Goal: Find specific page/section: Find specific page/section

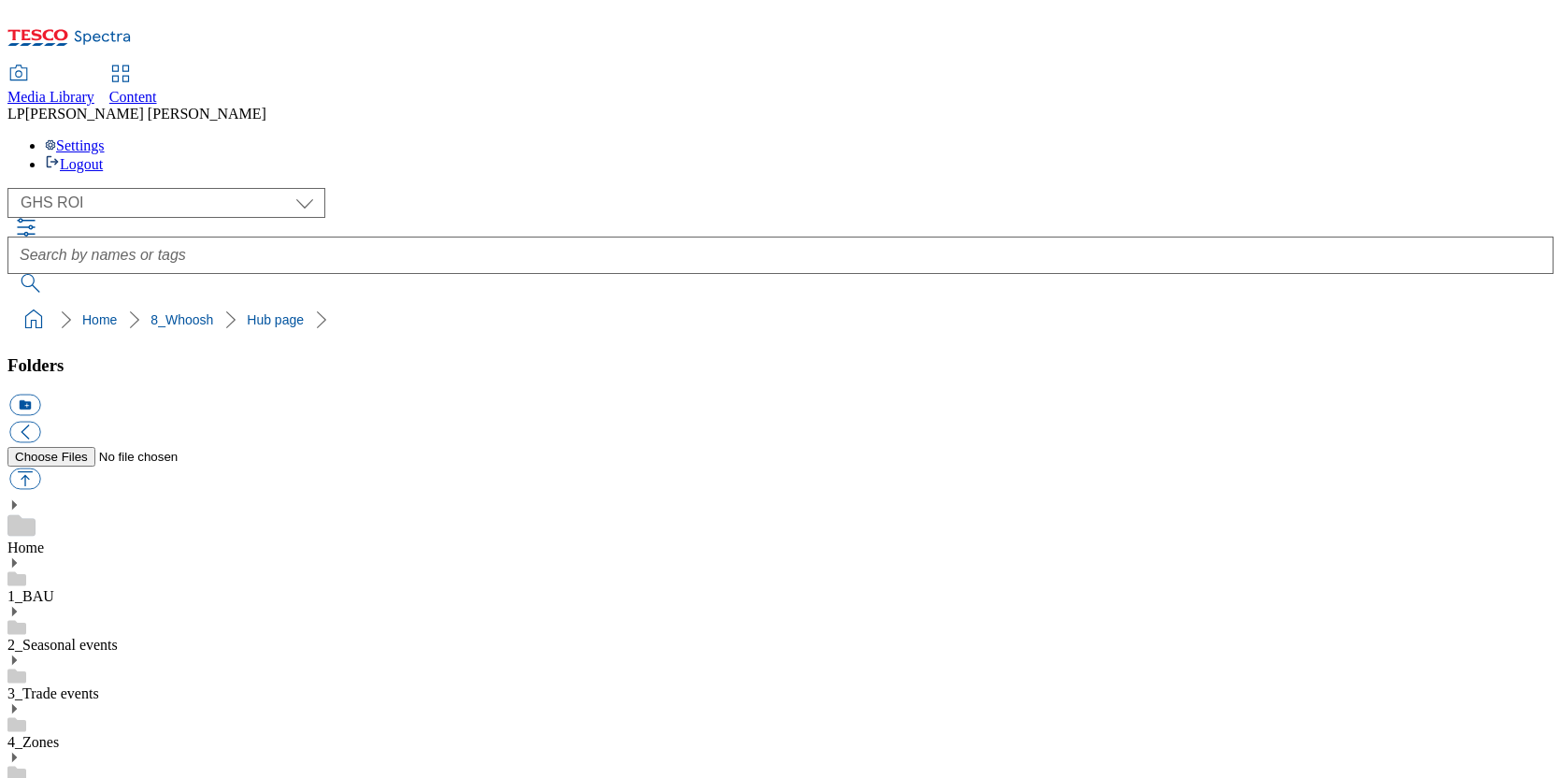
select select "flare-ghs-roi"
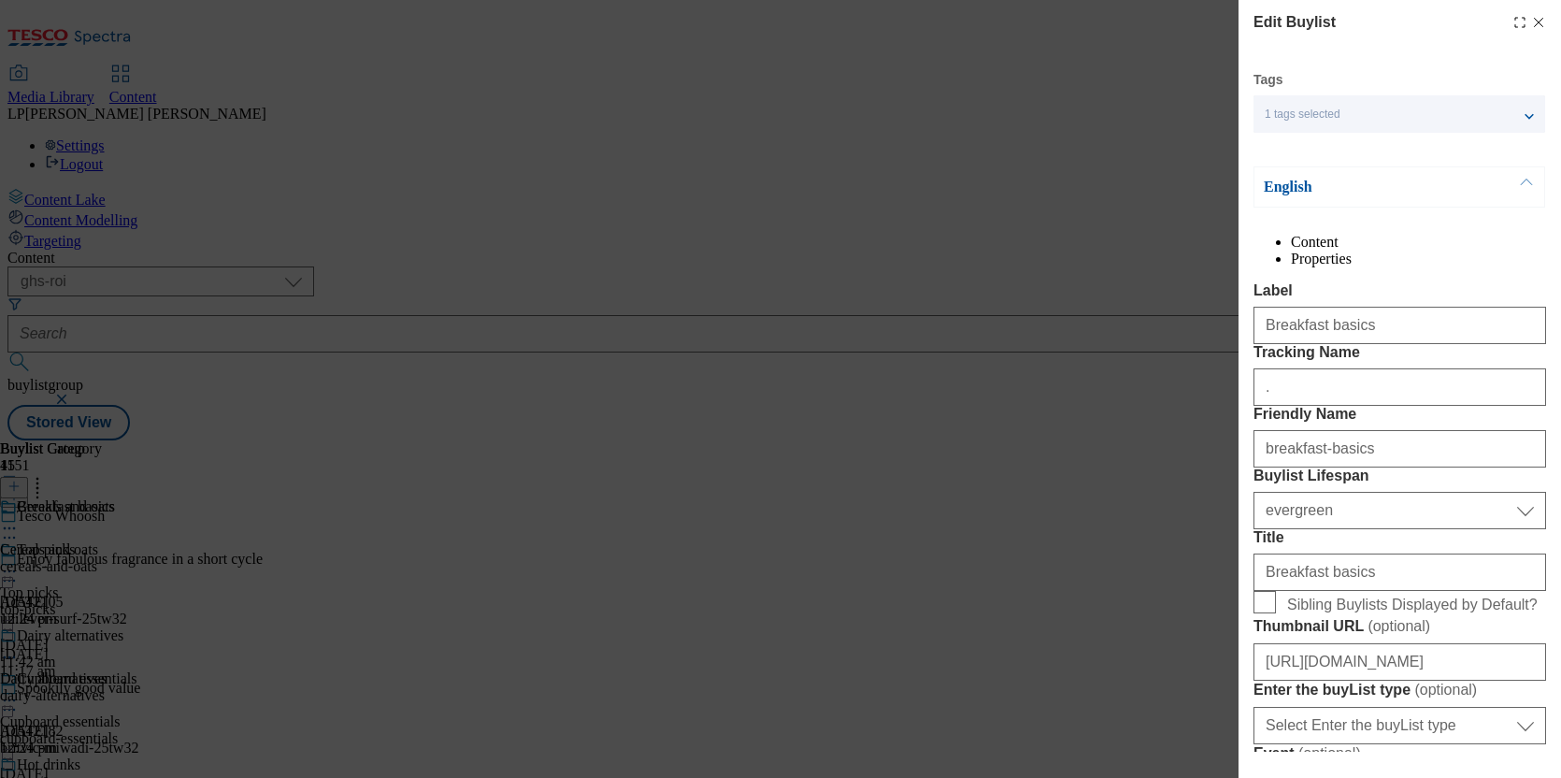
select select "ghs-roi"
select select "evergreen"
select select "Banner"
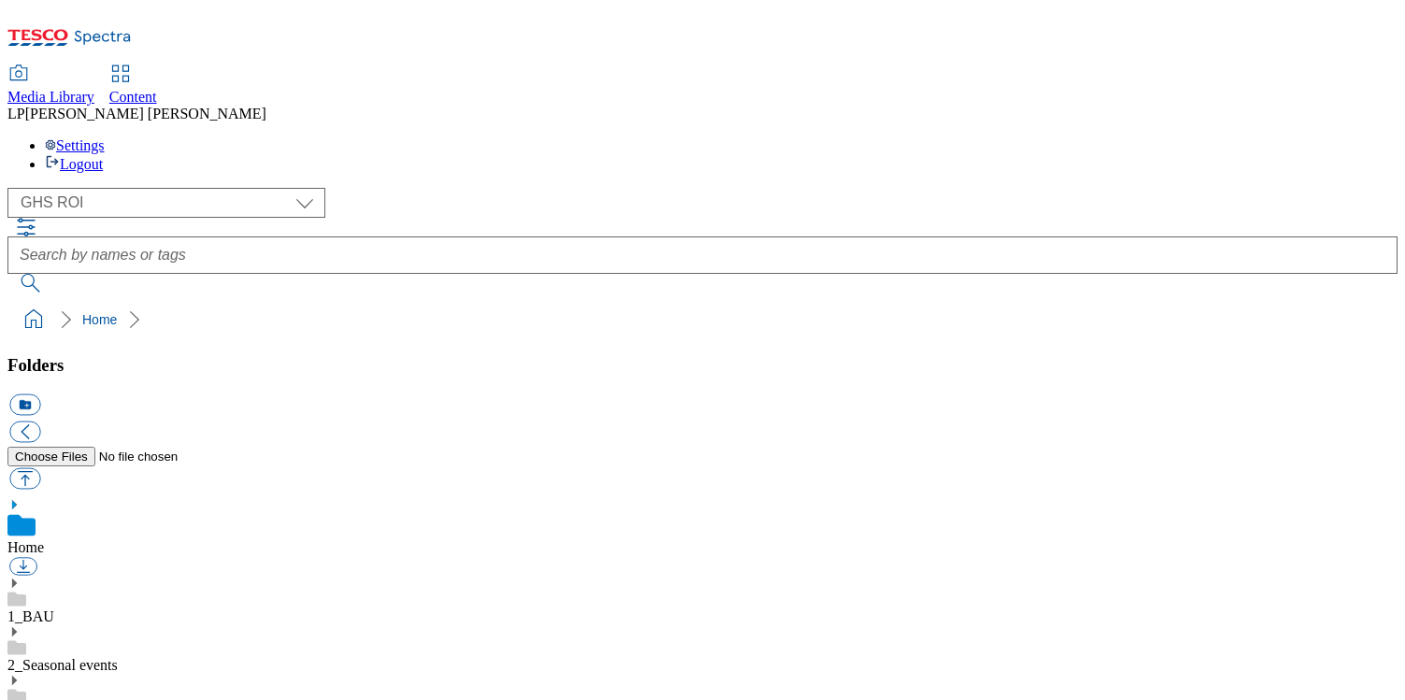
select select "flare-ghs-roi"
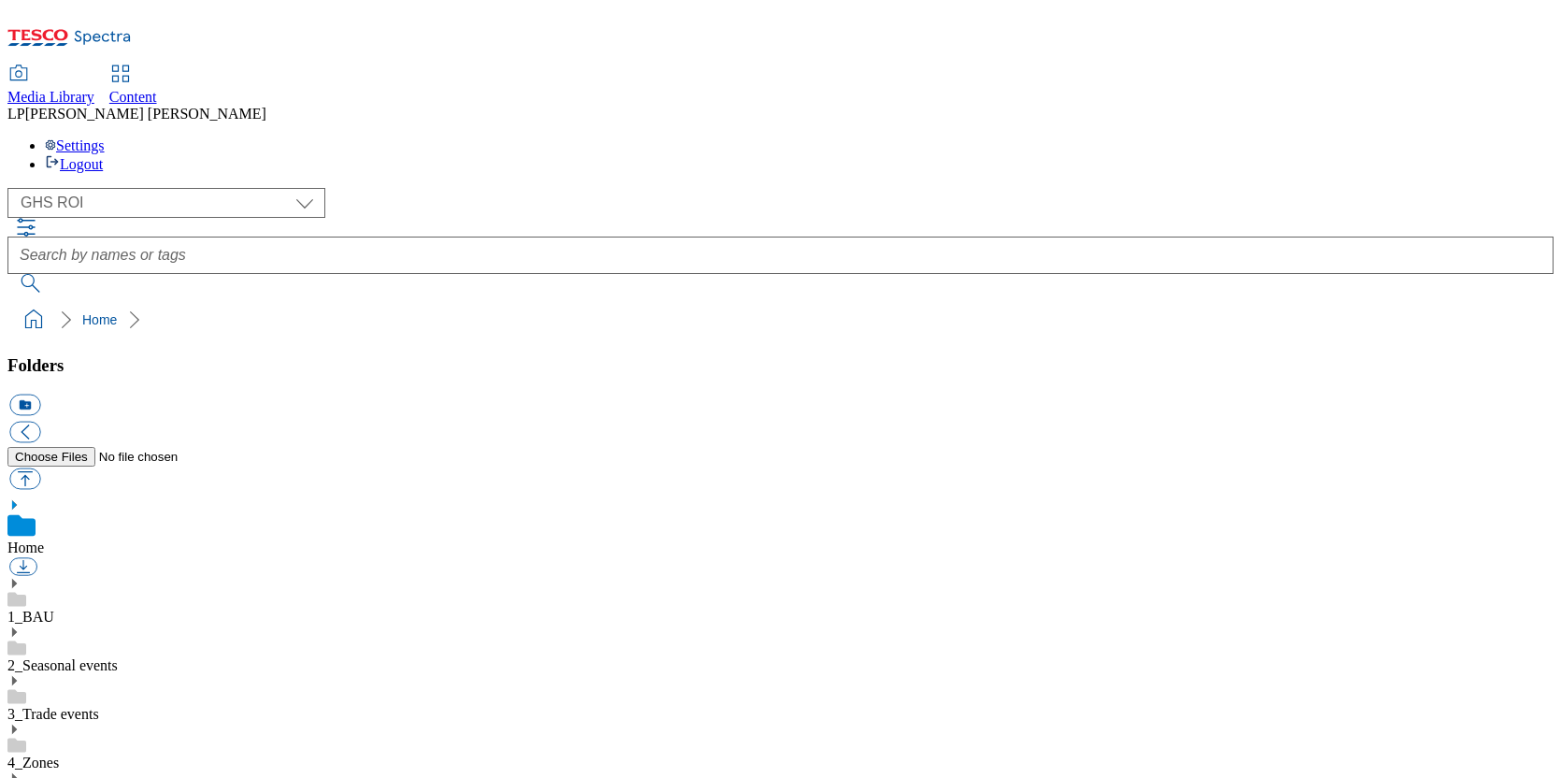
scroll to position [1, 0]
click at [183, 188] on select "Clubcard Marketing Demo Dotcom [GEOGRAPHIC_DATA] Emails GHS Marketing UK GHS Pr…" at bounding box center [166, 203] width 318 height 30
click at [157, 89] on span "Content" at bounding box center [133, 97] width 48 height 16
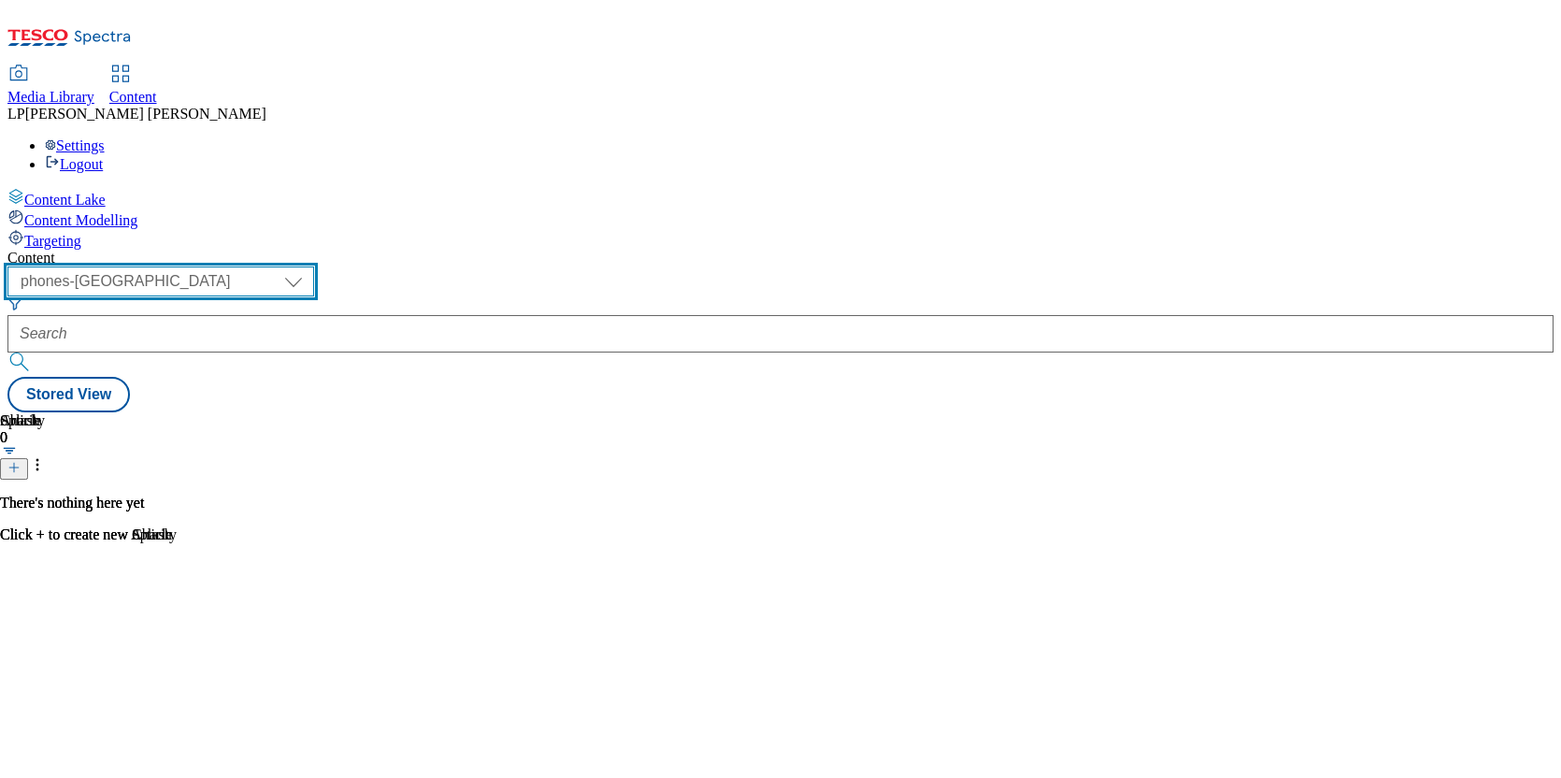
click at [314, 266] on select "dotcom-cz dotcom-hu dotcom-sk fnf-uk ghs-roi ghs-uk group-comms ighs-cz ighs-hu…" at bounding box center [160, 281] width 307 height 30
select select "ghs-[GEOGRAPHIC_DATA]"
click at [243, 266] on select "dotcom-cz dotcom-hu dotcom-sk fnf-uk ghs-roi ghs-uk group-comms ighs-cz ighs-hu…" at bounding box center [160, 281] width 307 height 30
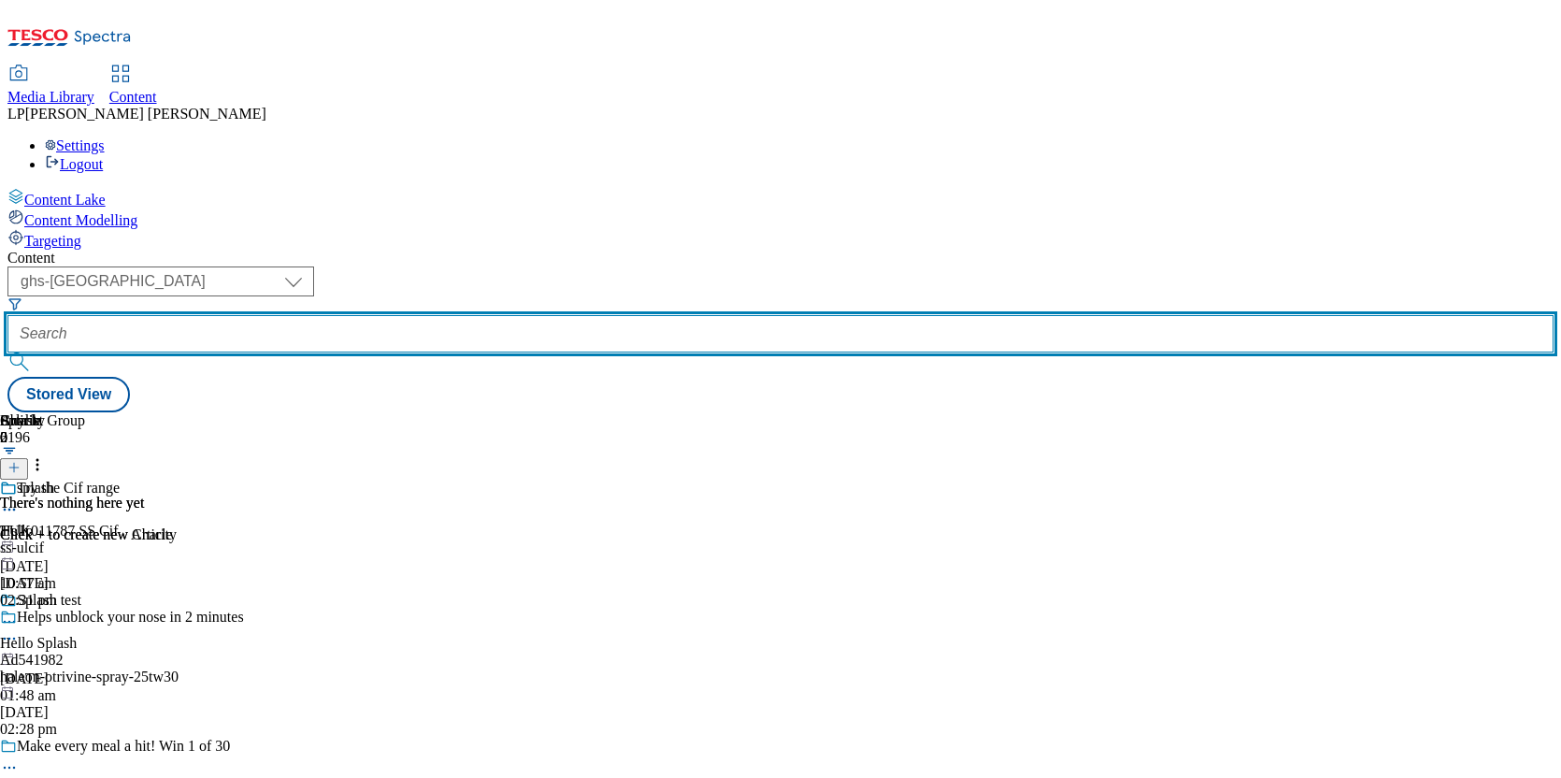
click at [582, 315] on input "text" at bounding box center [780, 333] width 1546 height 37
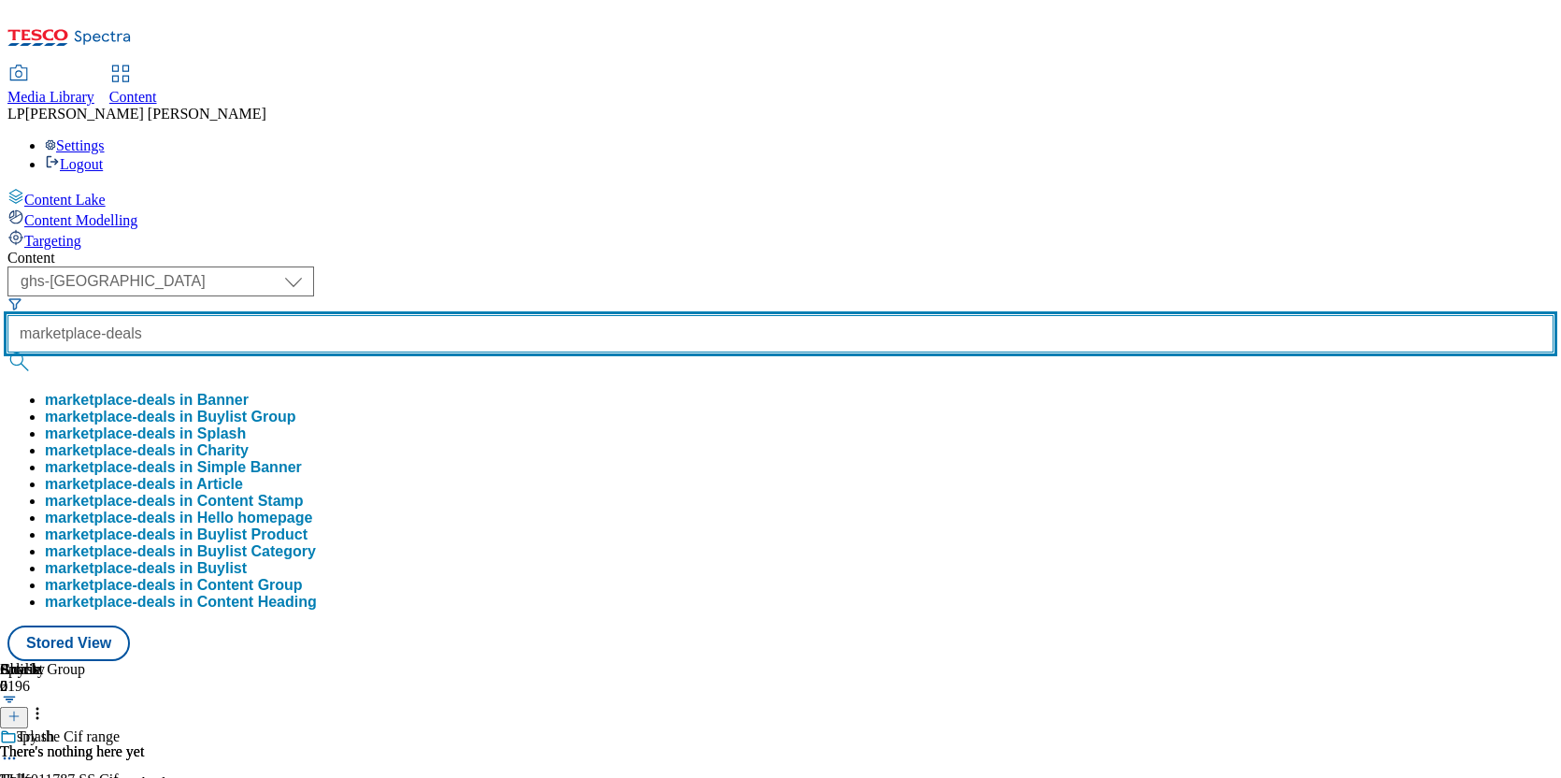
type input "marketplace-deals"
click at [7, 352] on button "submit" at bounding box center [20, 361] width 26 height 19
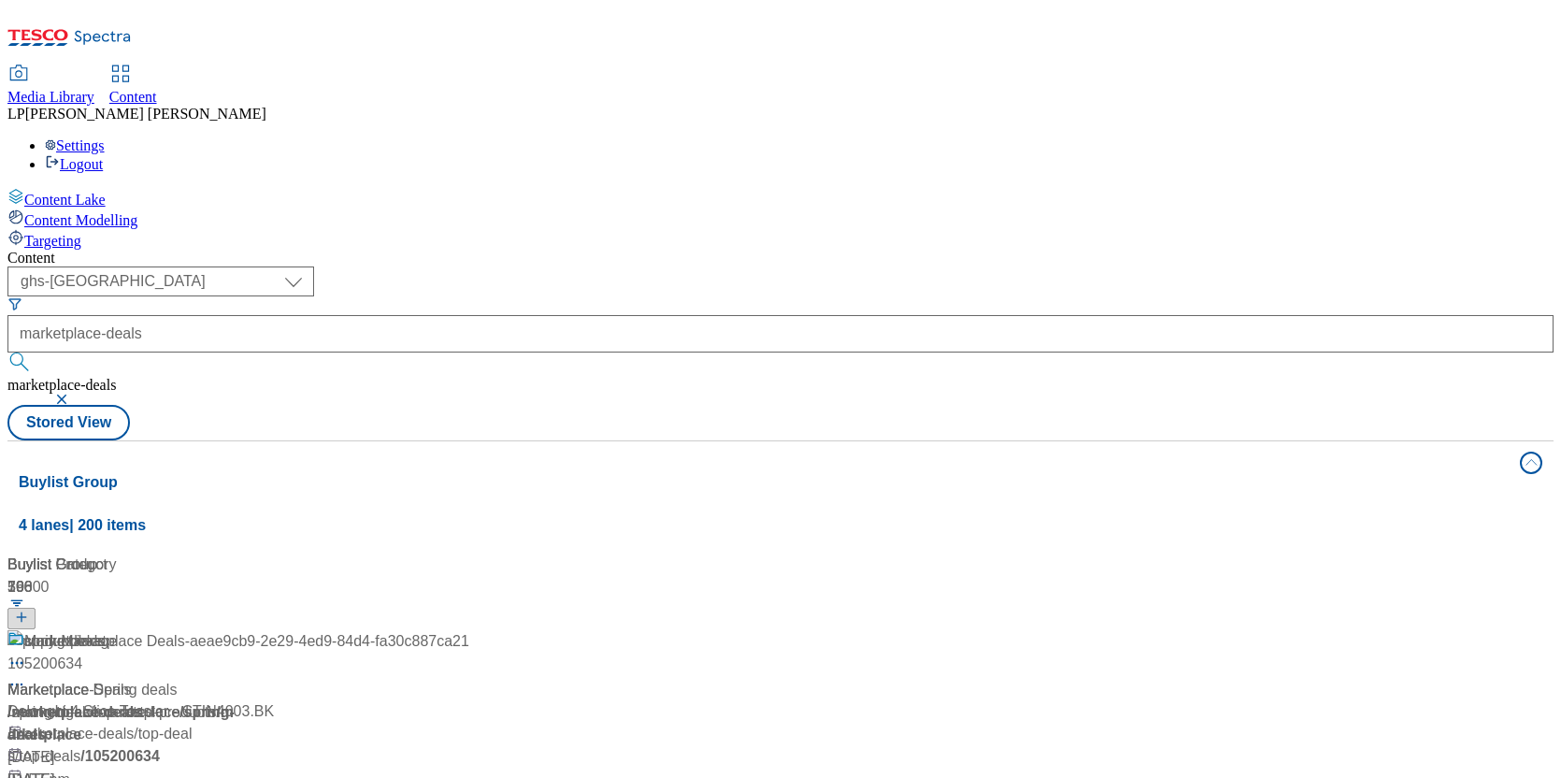
click at [863, 266] on div "( optional ) dotcom-cz dotcom-hu dotcom-sk fnf-uk ghs-roi ghs-uk group-comms ig…" at bounding box center [780, 353] width 1546 height 174
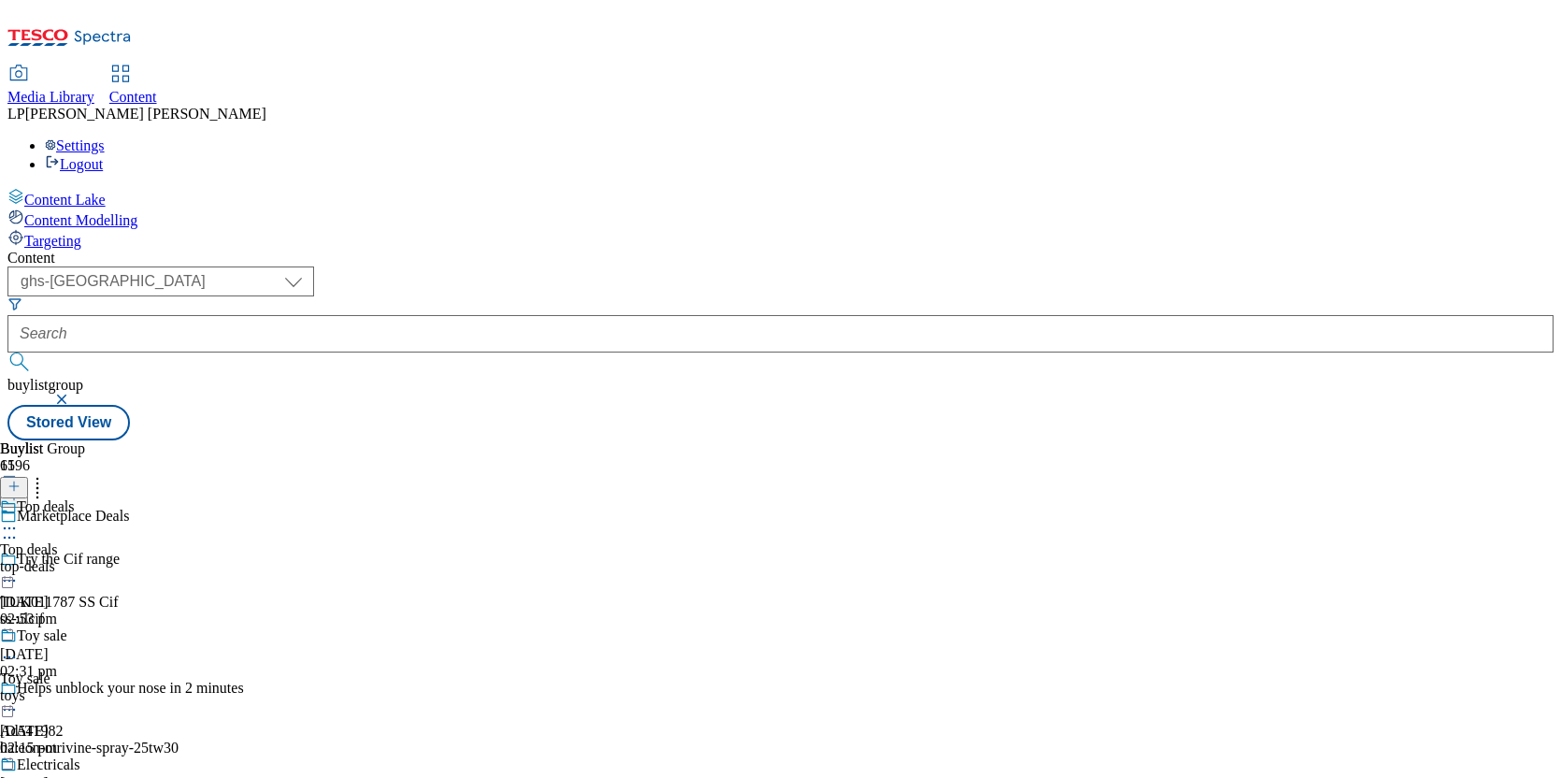
click at [137, 627] on div "Toy sale Toy sale toys [DATE] 02:15 pm" at bounding box center [68, 691] width 137 height 129
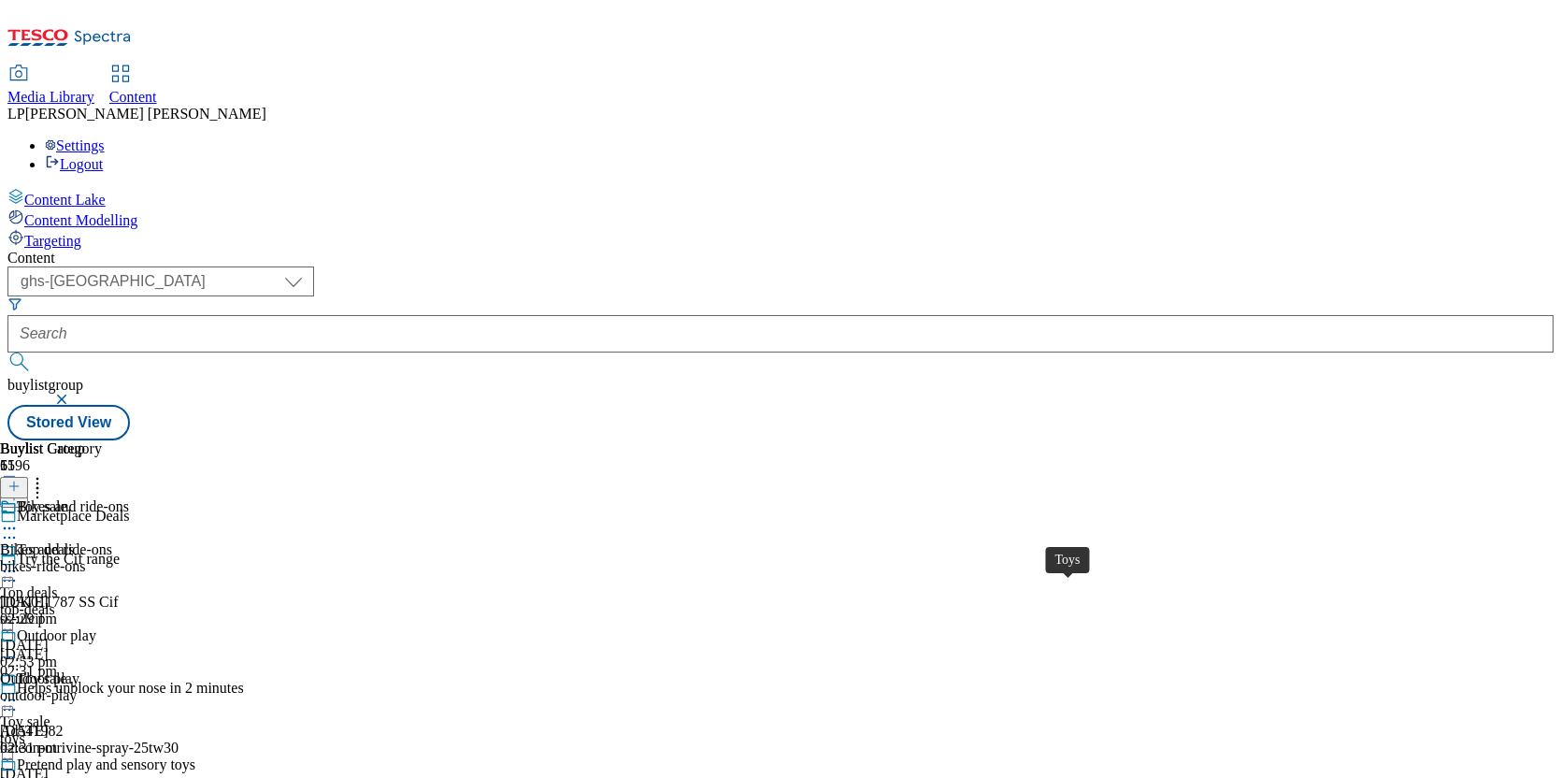
scroll to position [112, 0]
click at [94, 89] on span "Media Library" at bounding box center [50, 97] width 87 height 16
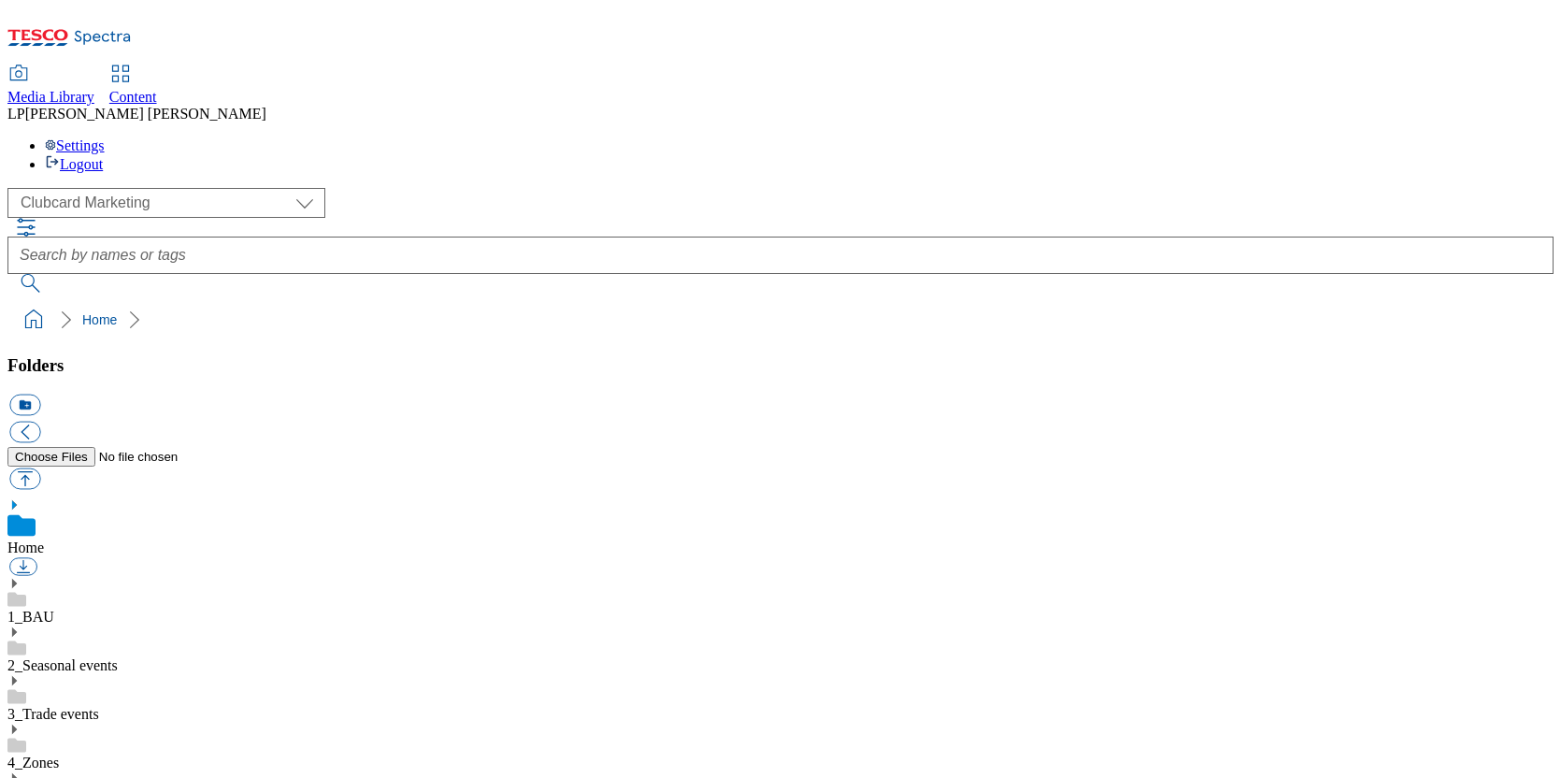
scroll to position [2, 0]
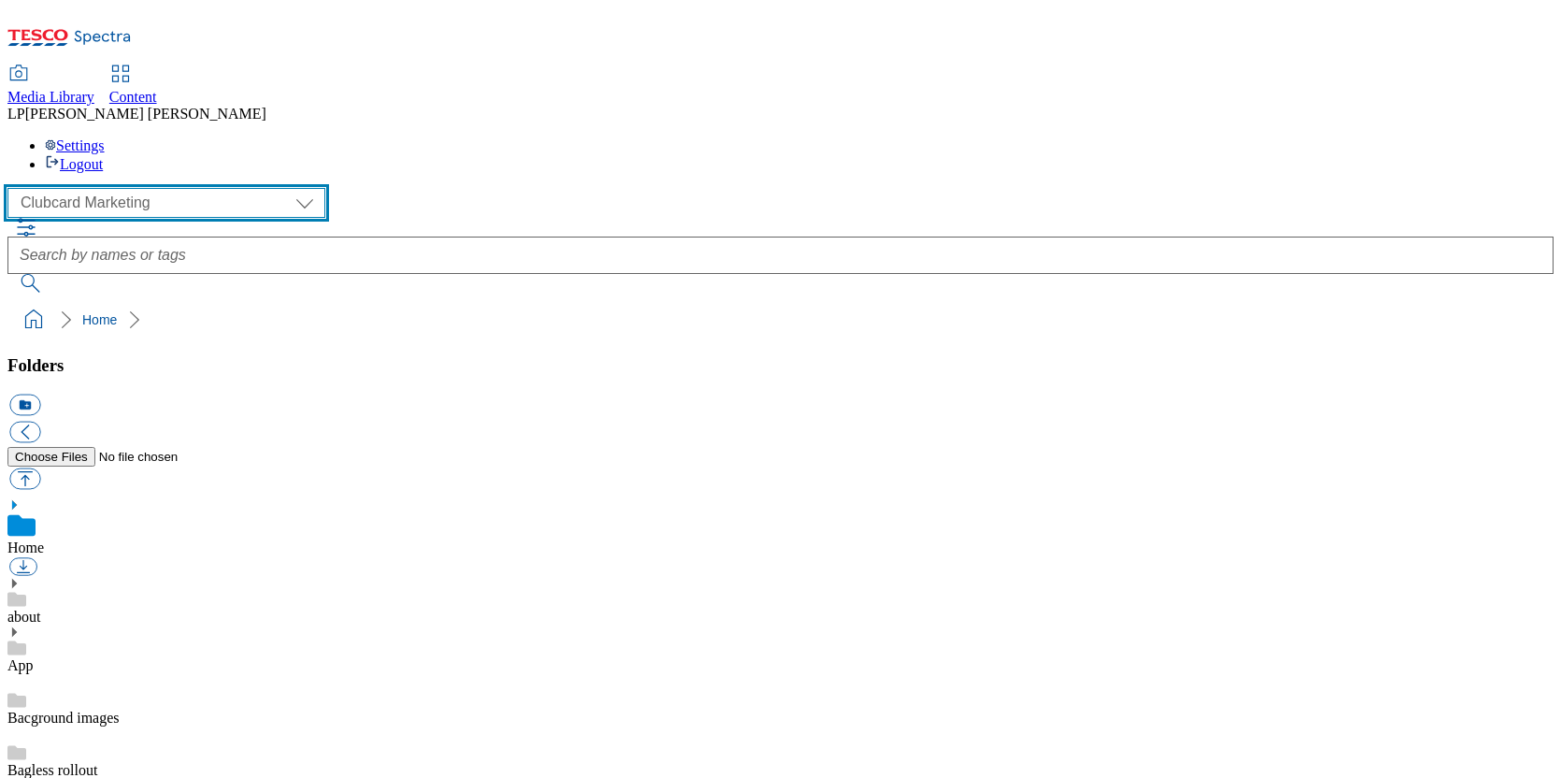
click at [135, 188] on select "Clubcard Marketing Demo Dotcom [GEOGRAPHIC_DATA] Emails GHS Marketing UK GHS Pr…" at bounding box center [166, 203] width 318 height 30
select select "flare-ghs-roi"
click at [12, 188] on select "Clubcard Marketing Demo Dotcom [GEOGRAPHIC_DATA] Emails GHS Marketing UK GHS Pr…" at bounding box center [166, 203] width 318 height 30
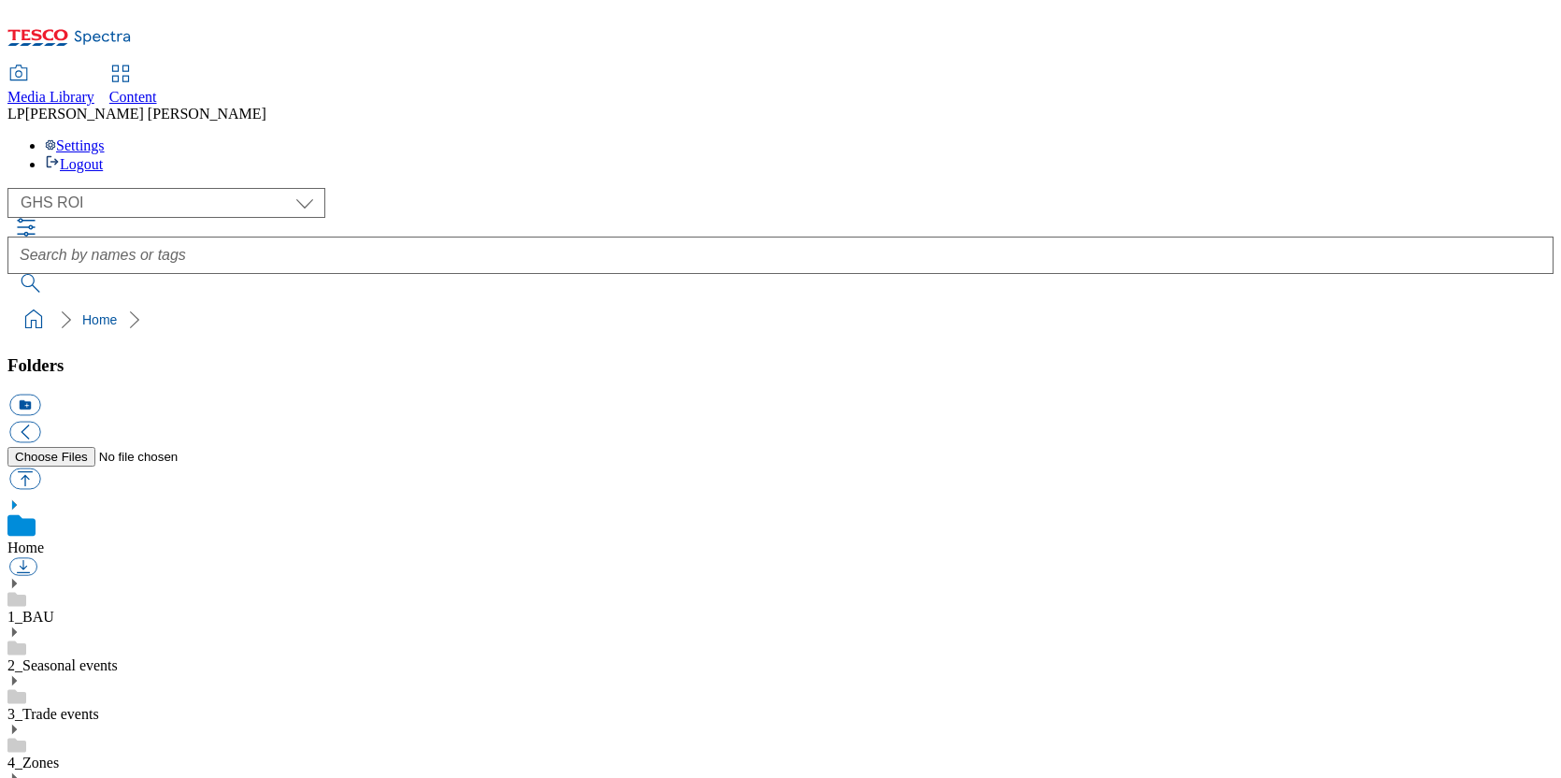
click at [21, 577] on icon at bounding box center [13, 583] width 13 height 13
click at [17, 699] on use at bounding box center [14, 777] width 5 height 9
